Goal: Transaction & Acquisition: Purchase product/service

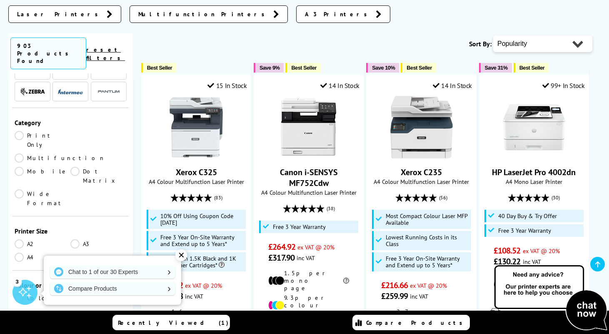
scroll to position [122, 0]
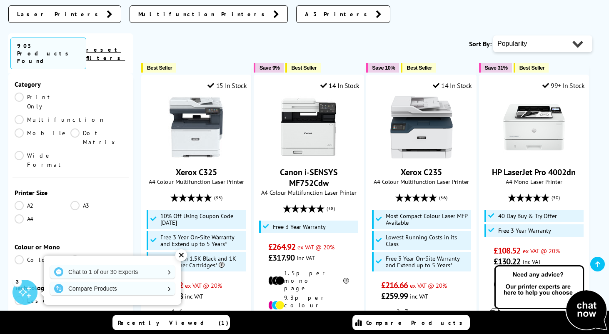
click at [31, 255] on link "Colour" at bounding box center [43, 259] width 56 height 9
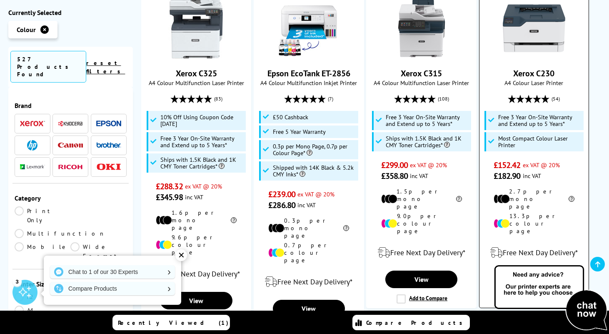
scroll to position [207, 0]
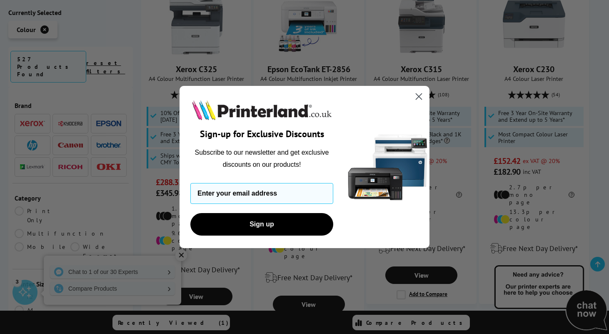
click at [421, 98] on circle "Close dialog" at bounding box center [419, 97] width 14 height 14
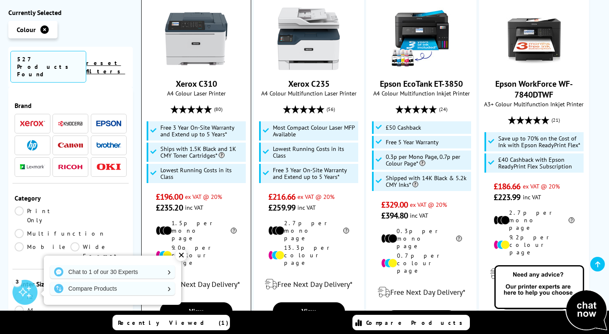
scroll to position [582, 0]
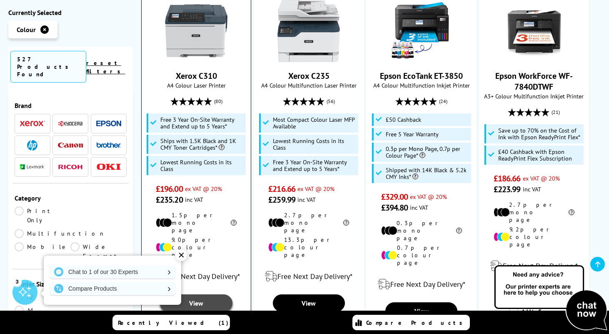
click at [207, 294] on link "View" at bounding box center [196, 302] width 72 height 17
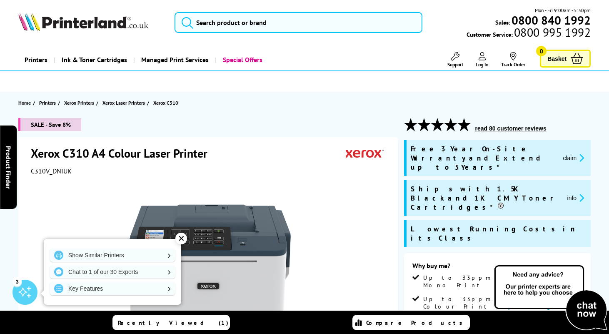
click at [181, 241] on div "✕" at bounding box center [181, 238] width 12 height 12
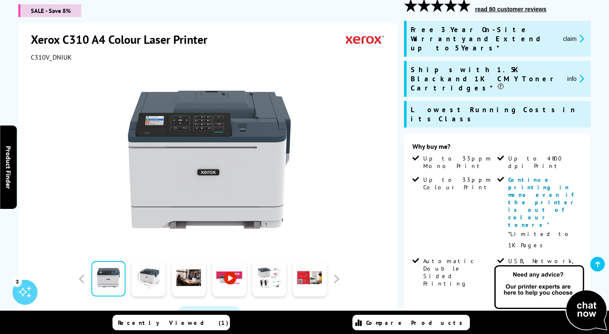
scroll to position [123, 0]
